Goal: Navigation & Orientation: Find specific page/section

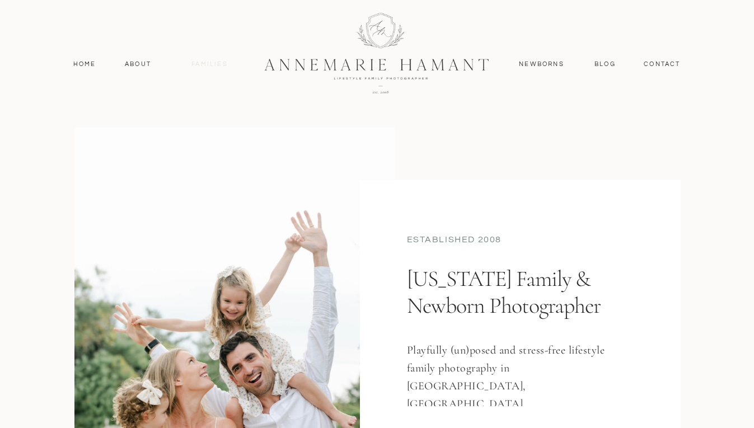
click at [216, 65] on nav "Families" at bounding box center [210, 64] width 50 height 10
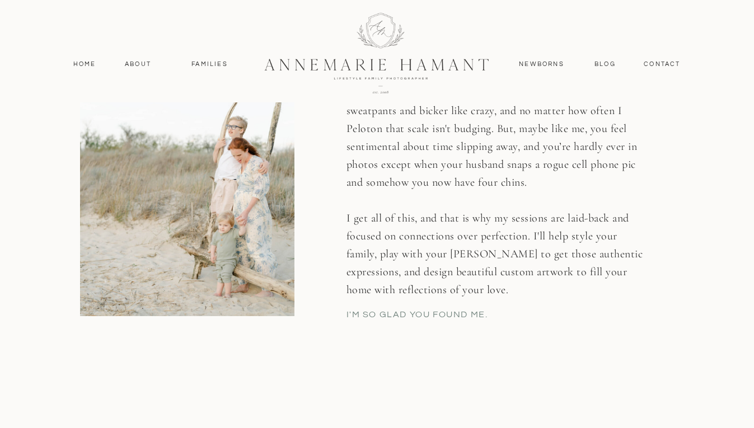
scroll to position [1961, 0]
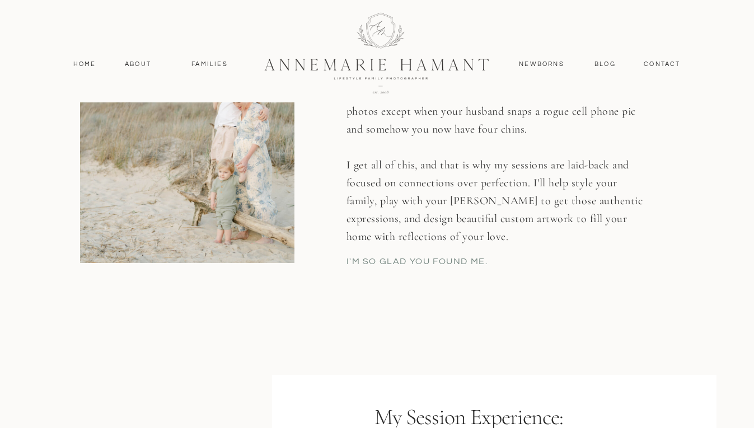
click at [92, 58] on div at bounding box center [187, 107] width 214 height 311
click at [88, 63] on nav "Home" at bounding box center [84, 64] width 33 height 10
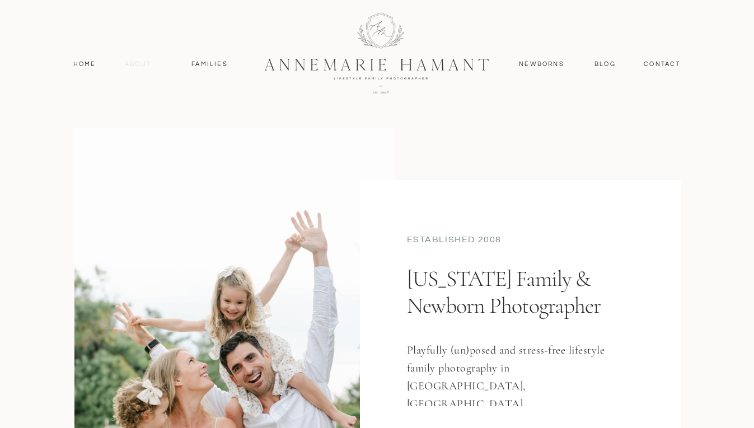
click at [138, 64] on nav "About" at bounding box center [138, 64] width 32 height 10
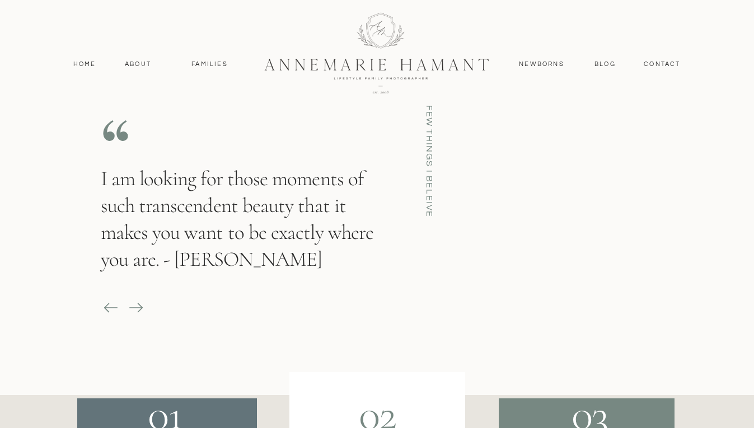
scroll to position [1697, 0]
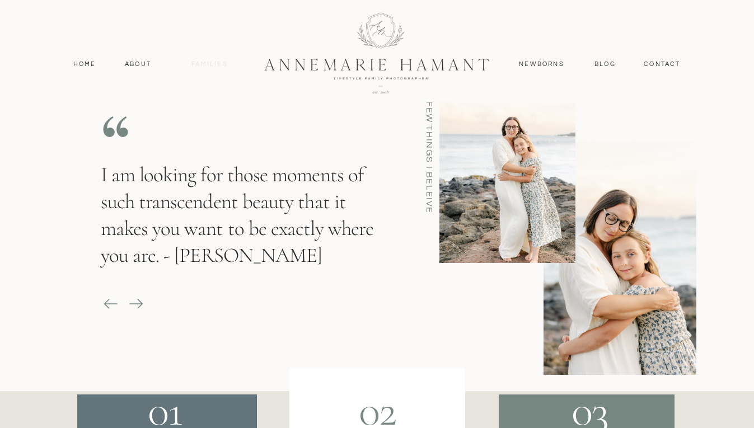
click at [227, 63] on nav "Families" at bounding box center [210, 64] width 50 height 10
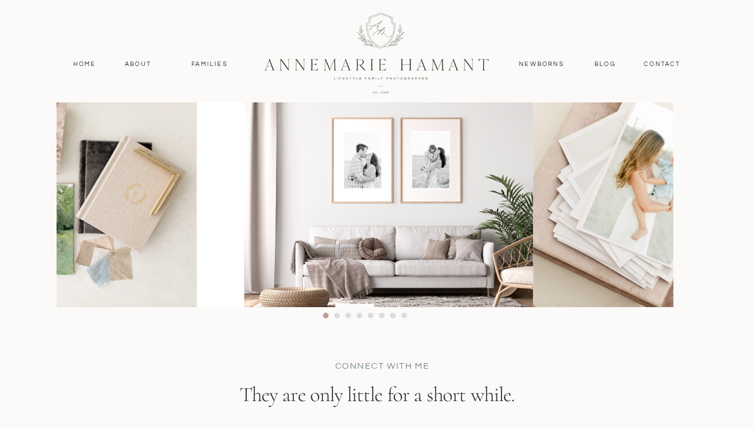
scroll to position [6327, 0]
